Goal: Transaction & Acquisition: Purchase product/service

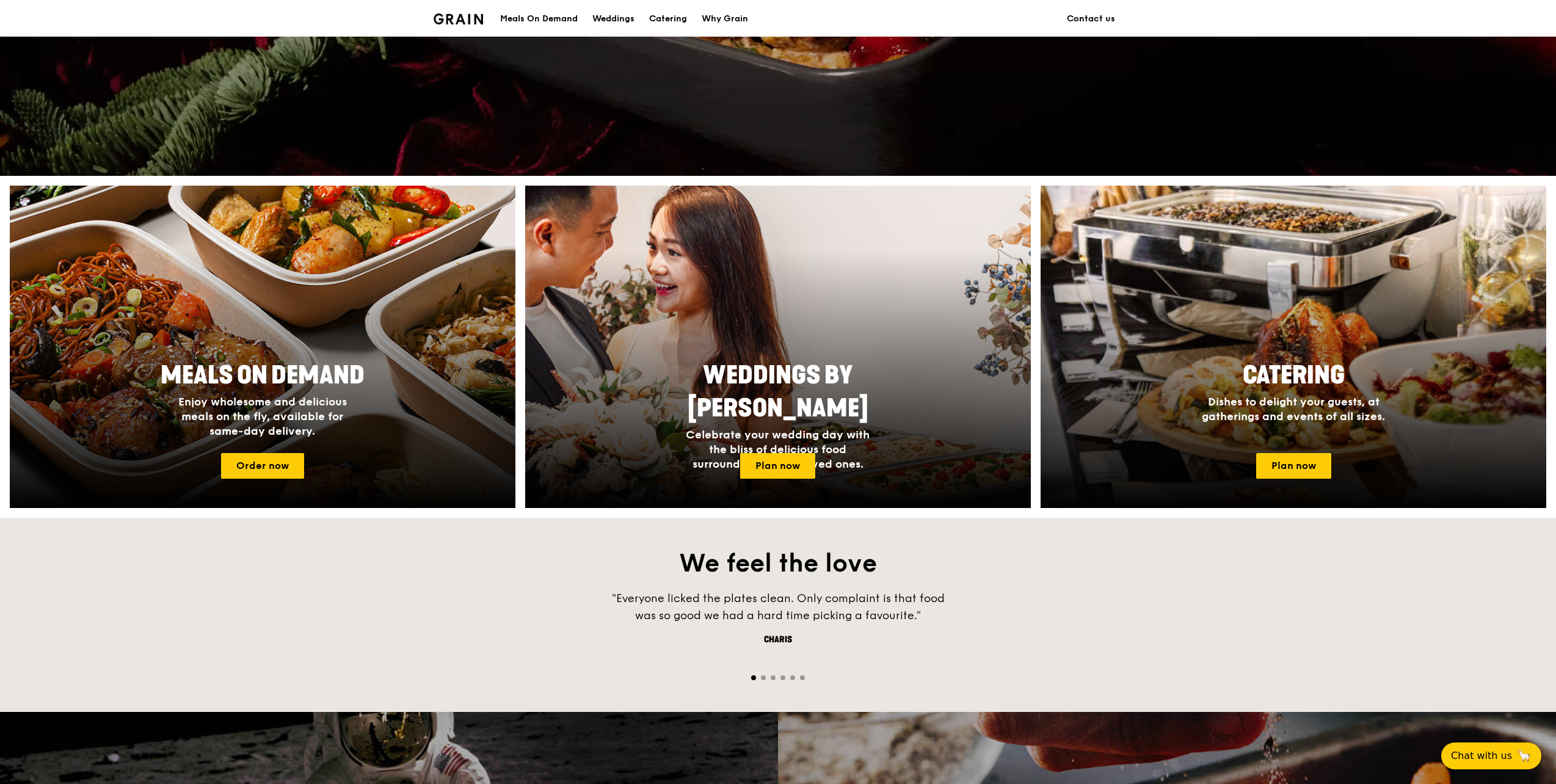
scroll to position [342, 0]
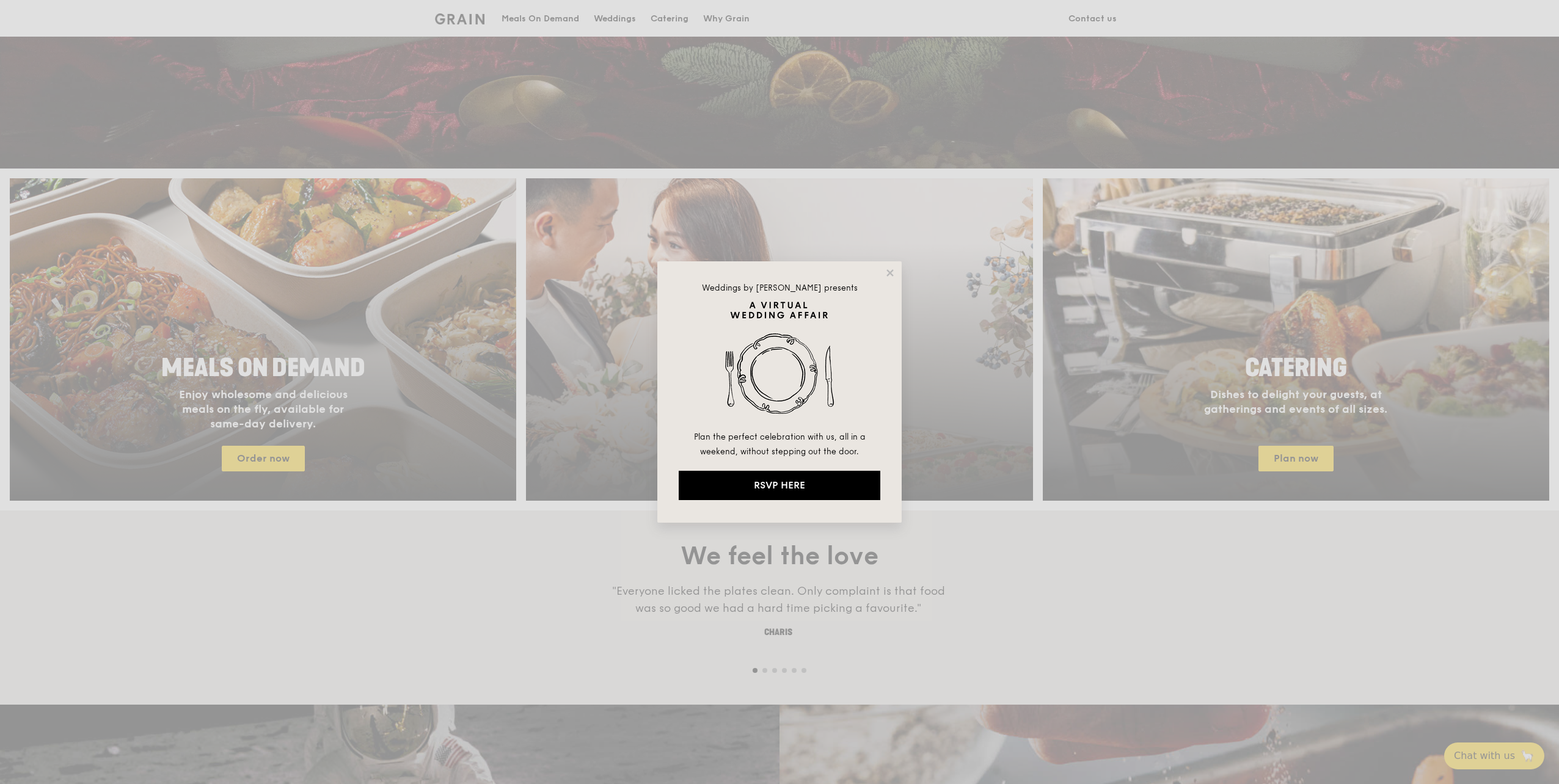
click at [319, 366] on div "Weddings by [PERSON_NAME] presents Plan the perfect celebration with us, all in…" at bounding box center [779, 392] width 1559 height 784
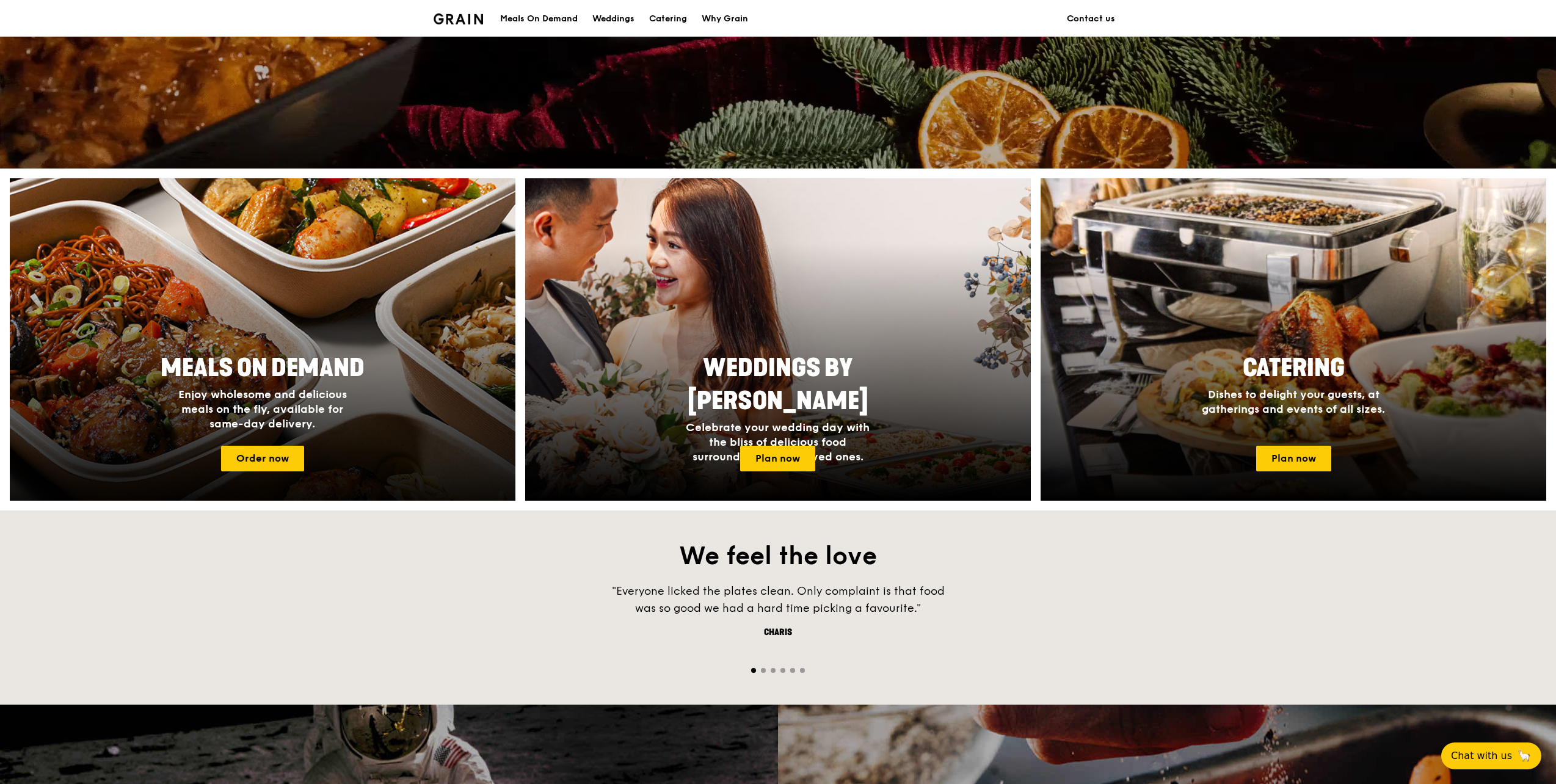
click at [300, 434] on div "Meals On Demand Enjoy wholesome and delicious meals on the fly, available for s…" at bounding box center [263, 391] width 244 height 89
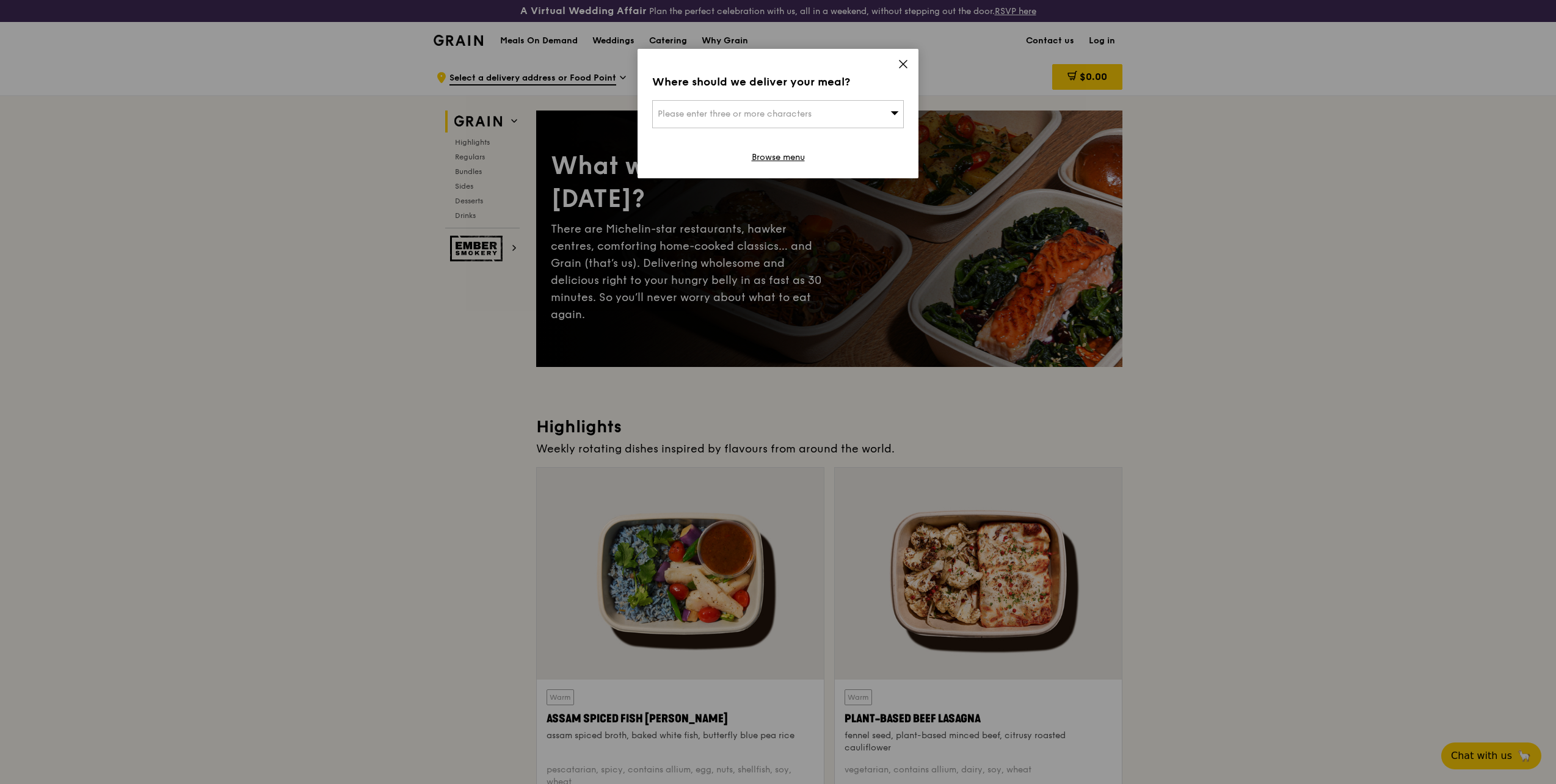
click at [904, 68] on icon at bounding box center [903, 64] width 11 height 11
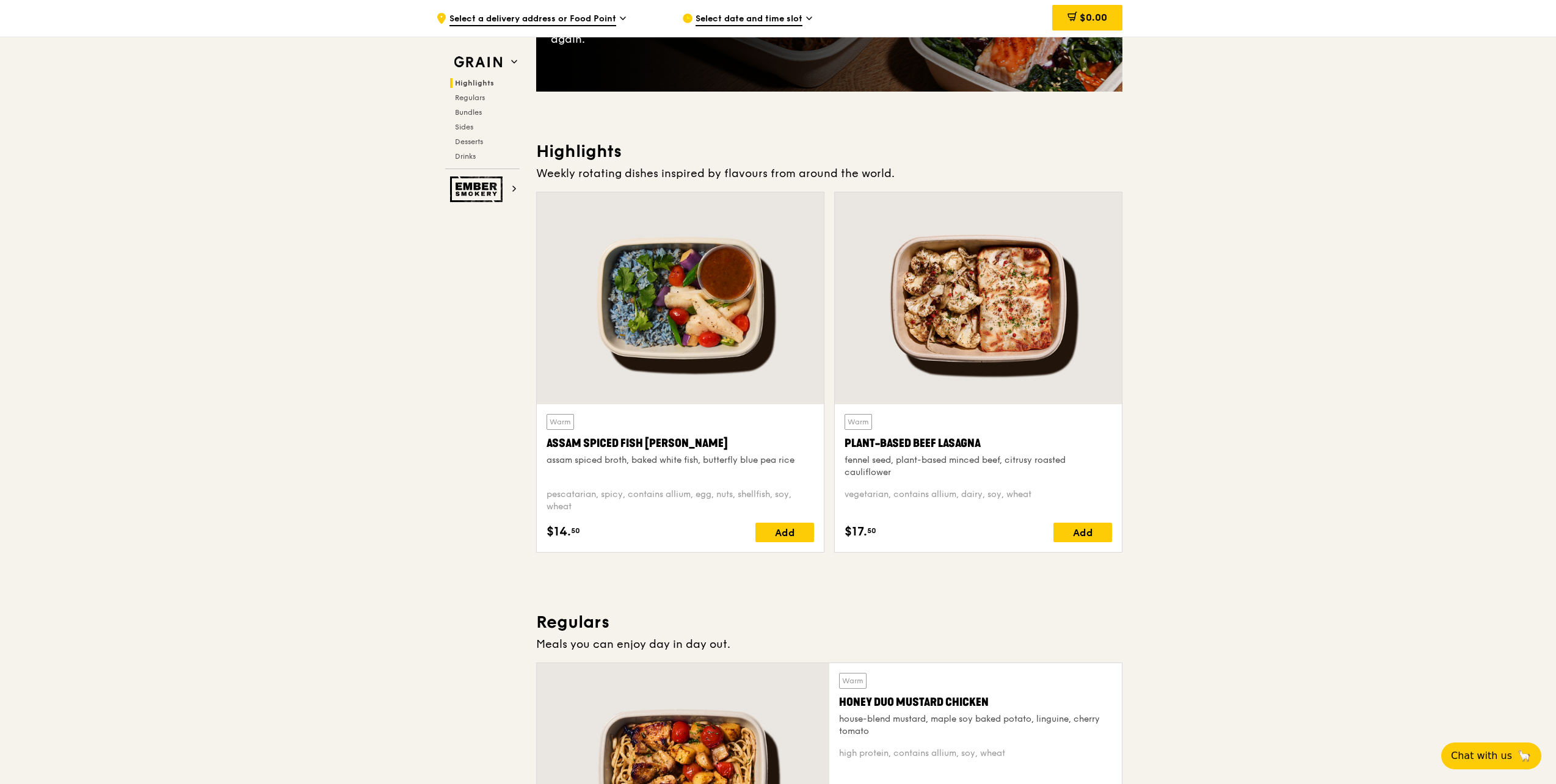
scroll to position [274, 0]
drag, startPoint x: 464, startPoint y: 434, endPoint x: 456, endPoint y: 431, distance: 8.5
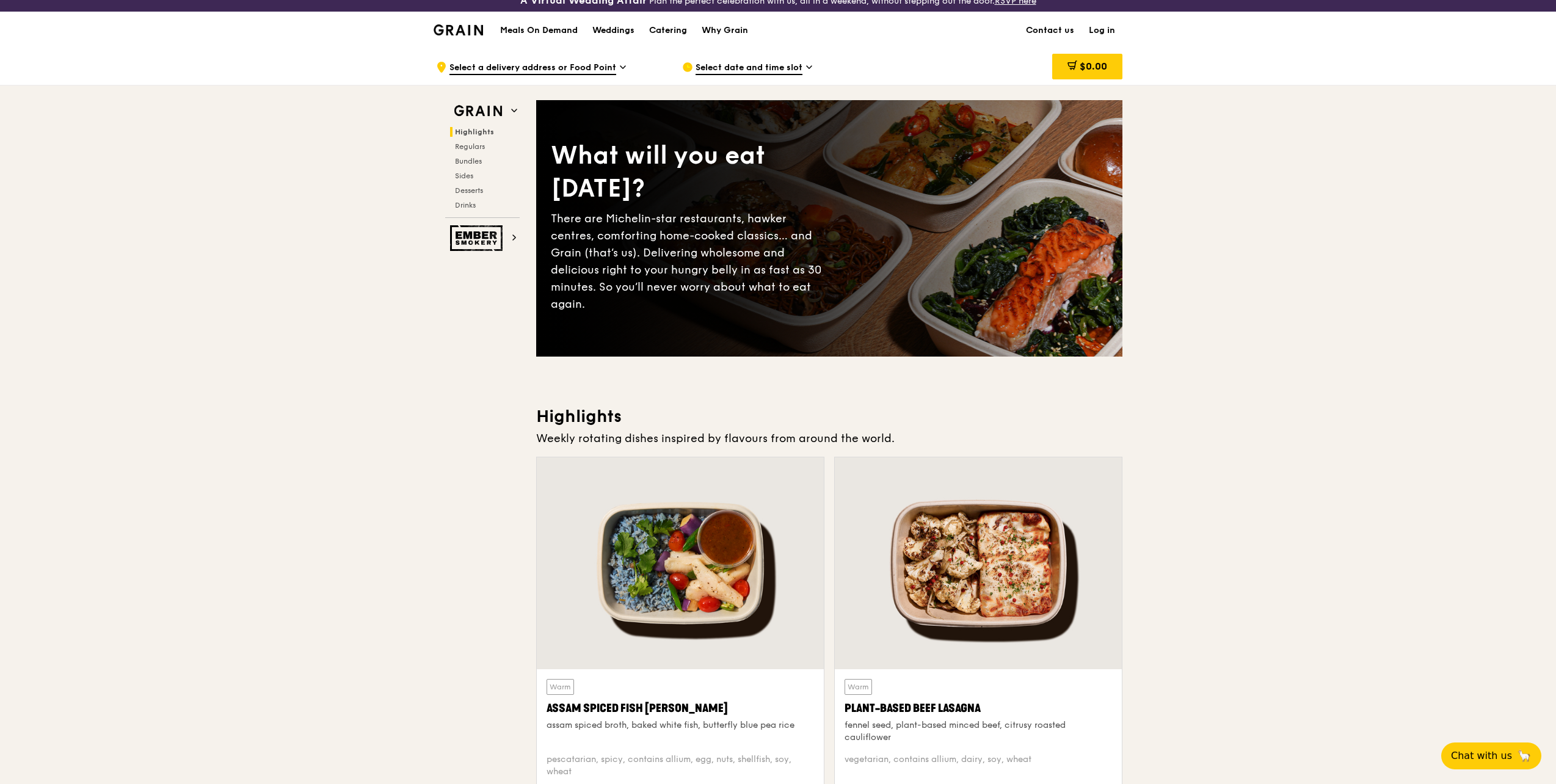
scroll to position [0, 0]
